Goal: Task Accomplishment & Management: Manage account settings

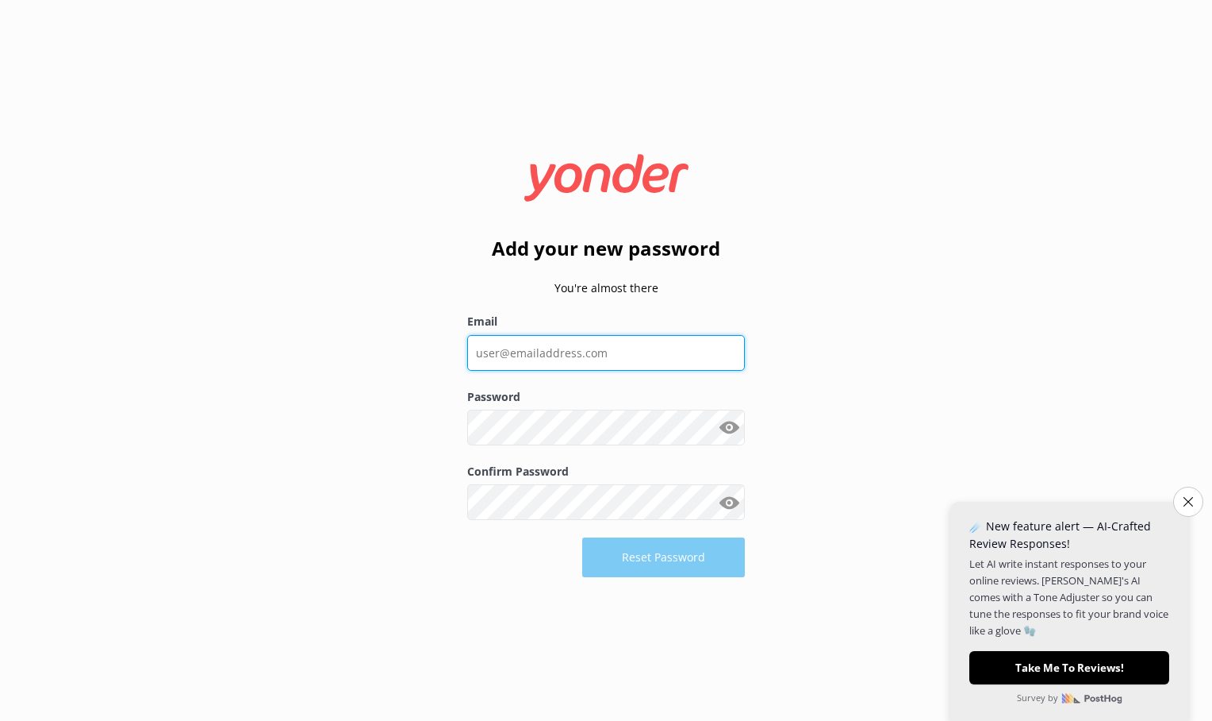
click at [487, 344] on input "Email" at bounding box center [606, 353] width 278 height 36
type input "[EMAIL_ADDRESS][DOMAIN_NAME]"
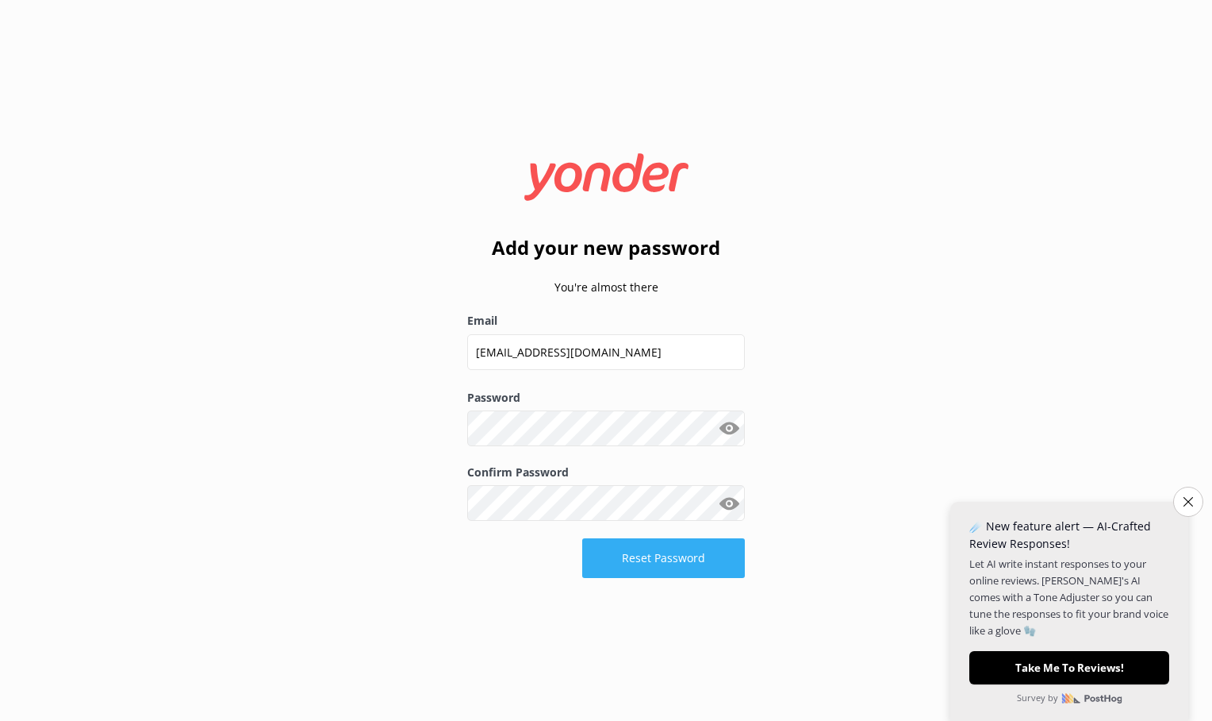
click at [663, 547] on button "Reset Password" at bounding box center [663, 558] width 163 height 40
